Goal: Information Seeking & Learning: Learn about a topic

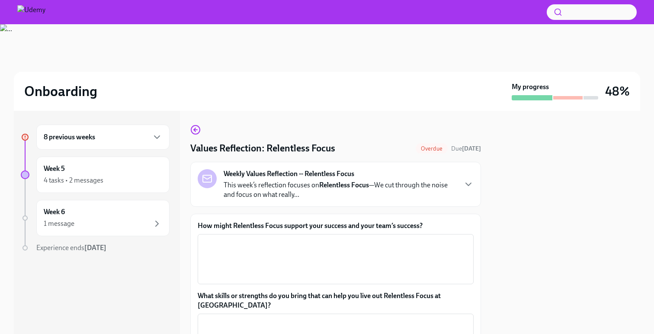
click at [141, 138] on div "8 previous weeks" at bounding box center [103, 137] width 118 height 10
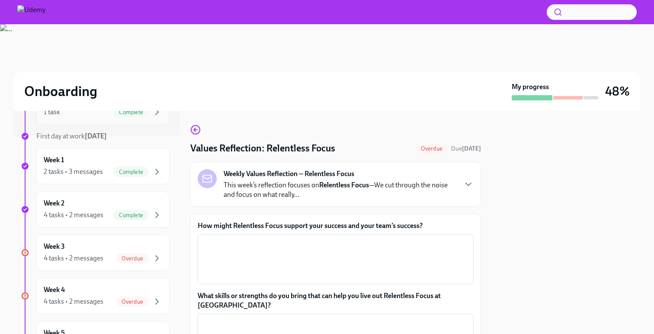
scroll to position [200, 0]
click at [121, 251] on div "Overdue" at bounding box center [132, 256] width 32 height 10
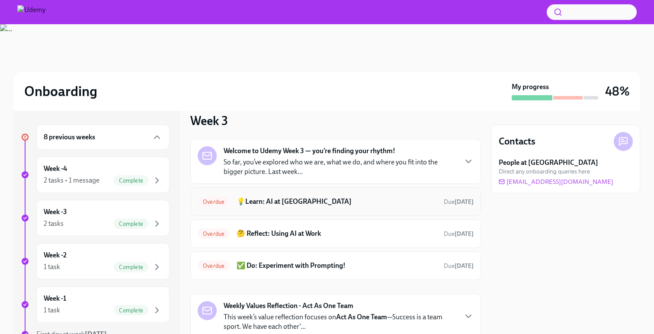
scroll to position [14, 0]
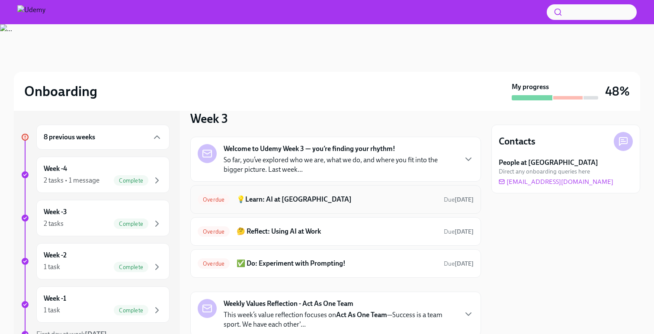
click at [329, 206] on div "Overdue 💡Learn: AI at Udemy Due [DATE]" at bounding box center [335, 199] width 291 height 29
click at [262, 201] on h6 "💡Learn: AI at [GEOGRAPHIC_DATA]" at bounding box center [337, 200] width 200 height 10
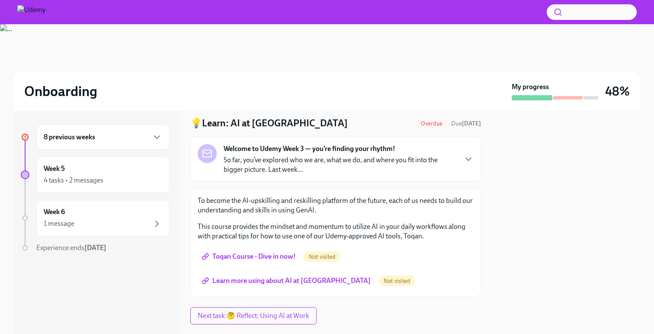
scroll to position [43, 0]
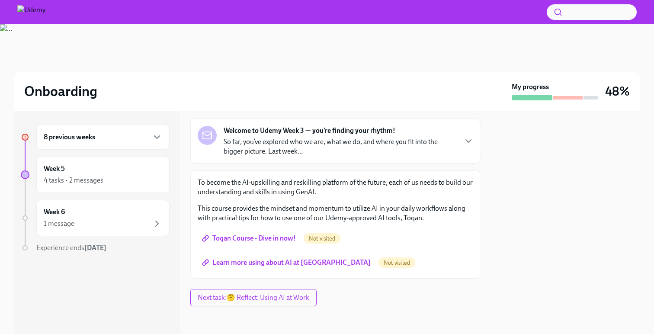
click at [262, 239] on span "Toqan Course - Dive in now!" at bounding box center [250, 238] width 92 height 9
click at [131, 138] on div "8 previous weeks" at bounding box center [103, 137] width 118 height 10
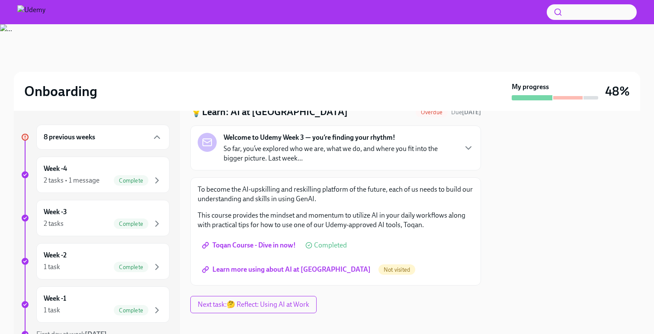
scroll to position [0, 0]
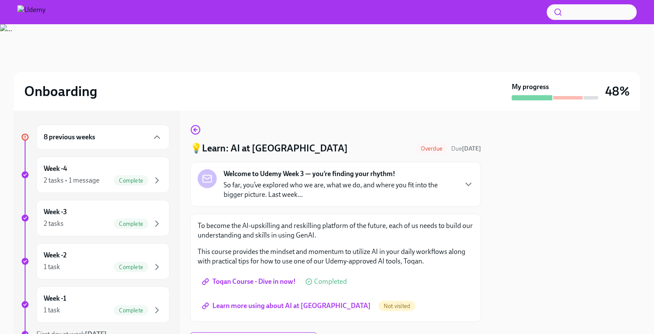
click at [111, 73] on div "Onboarding My progress 48%" at bounding box center [327, 91] width 626 height 39
click at [588, 271] on div at bounding box center [565, 222] width 149 height 223
click at [74, 314] on div "1 task Complete" at bounding box center [103, 310] width 118 height 10
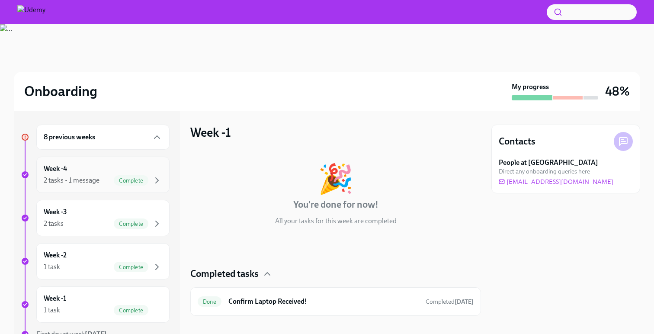
click at [77, 182] on div "2 tasks • 1 message" at bounding box center [72, 181] width 56 height 10
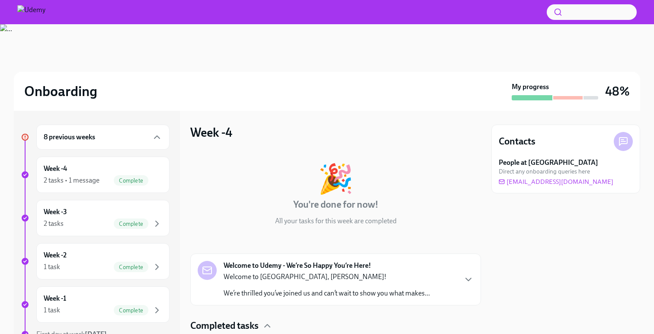
click at [86, 141] on h6 "8 previous weeks" at bounding box center [69, 137] width 51 height 10
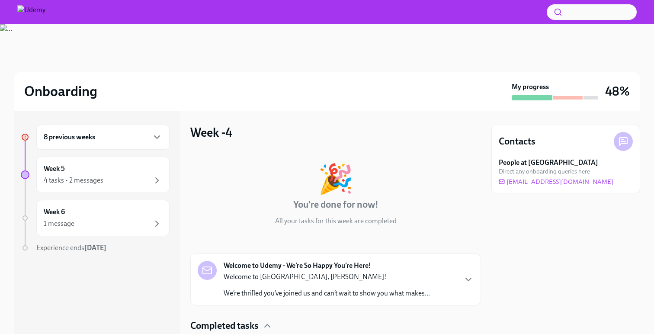
click at [86, 141] on h6 "8 previous weeks" at bounding box center [69, 137] width 51 height 10
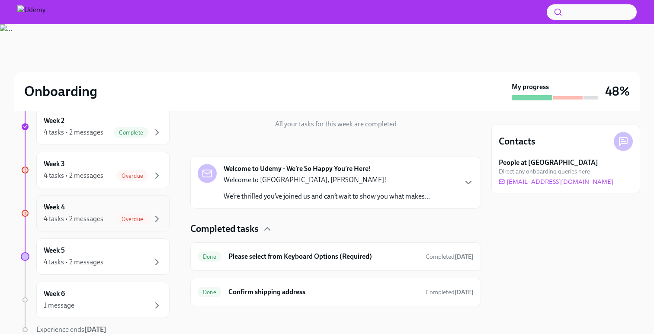
scroll to position [277, 0]
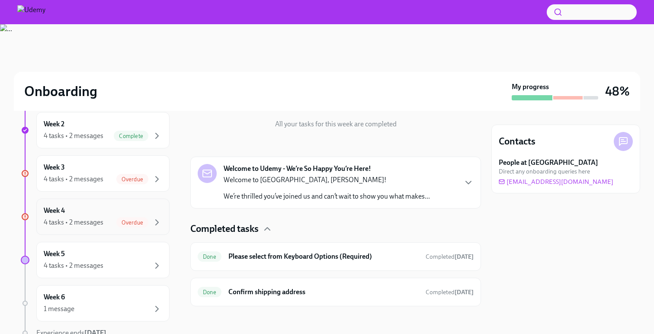
click at [74, 221] on div "4 tasks • 2 messages" at bounding box center [74, 222] width 60 height 10
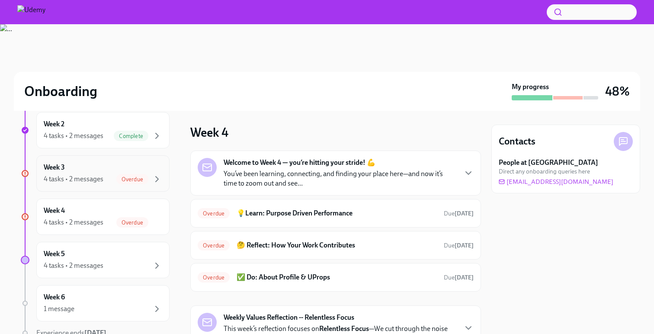
click at [79, 176] on div "4 tasks • 2 messages" at bounding box center [74, 179] width 60 height 10
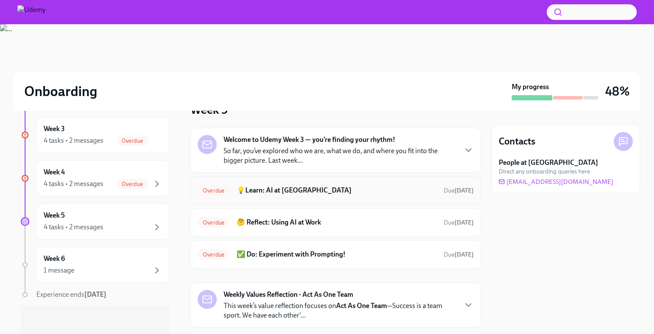
scroll to position [21, 0]
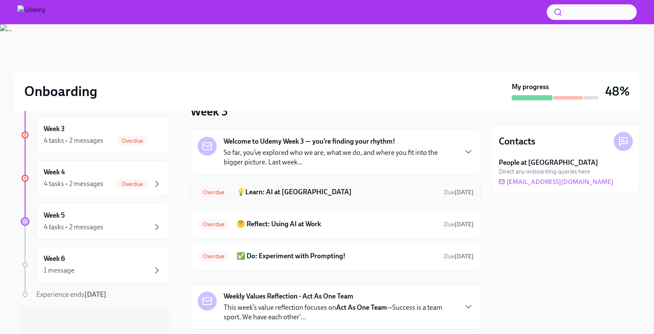
click at [304, 188] on h6 "💡Learn: AI at [GEOGRAPHIC_DATA]" at bounding box center [337, 192] width 200 height 10
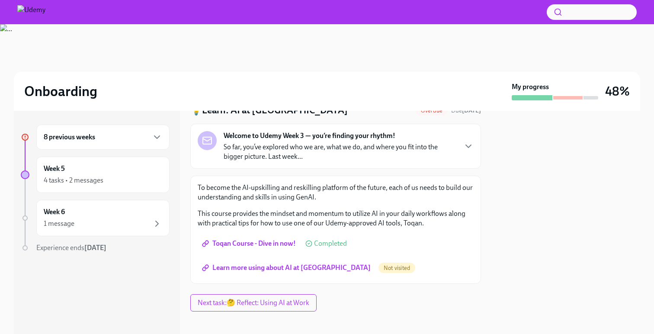
scroll to position [43, 0]
